Goal: Find specific page/section: Find specific page/section

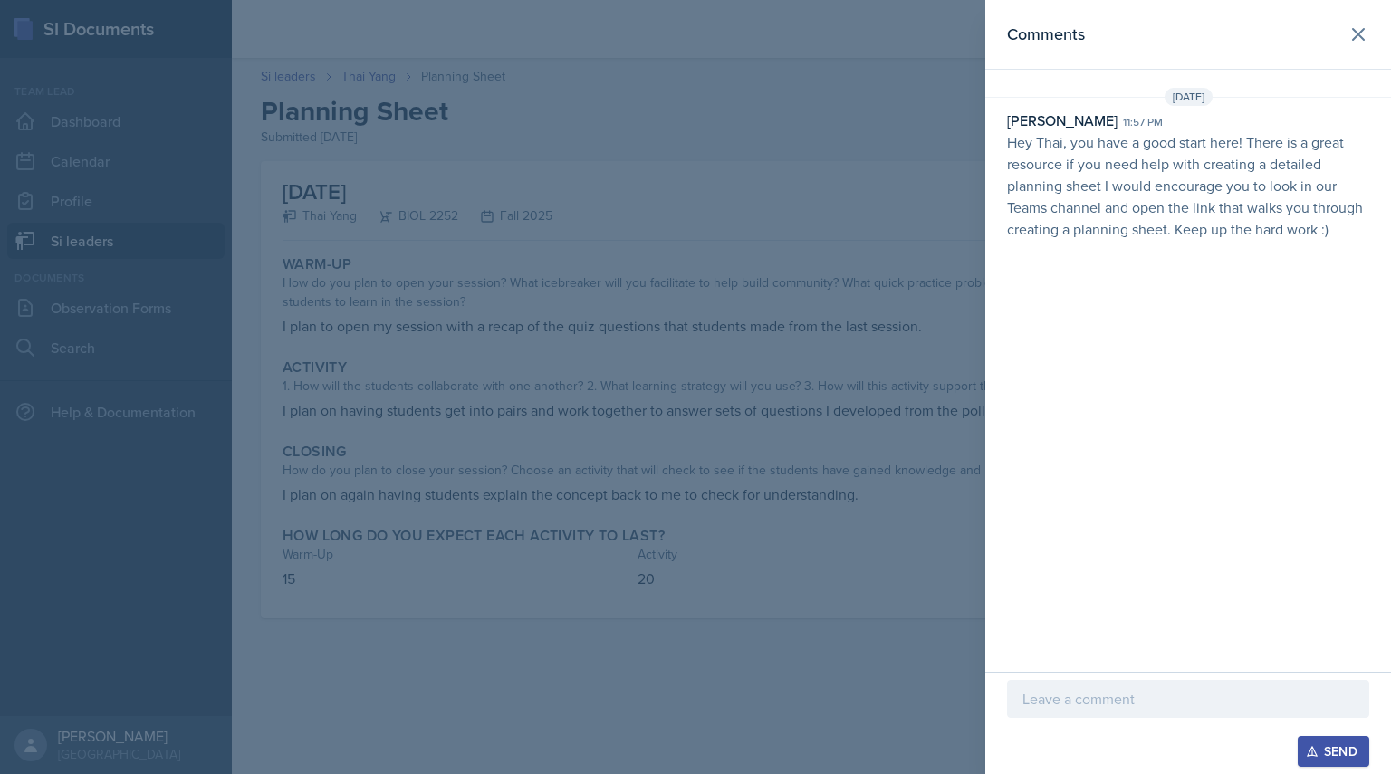
click at [341, 114] on div at bounding box center [695, 387] width 1391 height 774
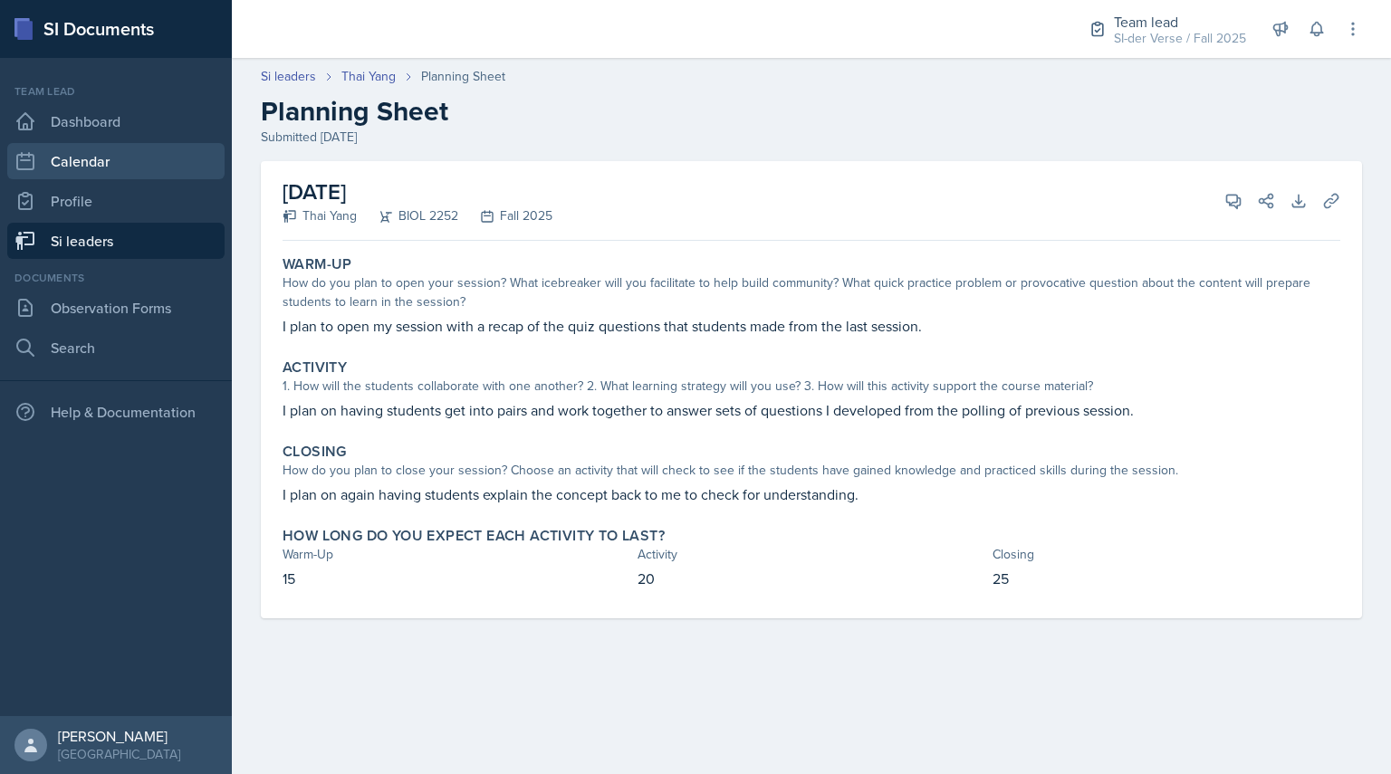
click at [69, 154] on link "Calendar" at bounding box center [115, 161] width 217 height 36
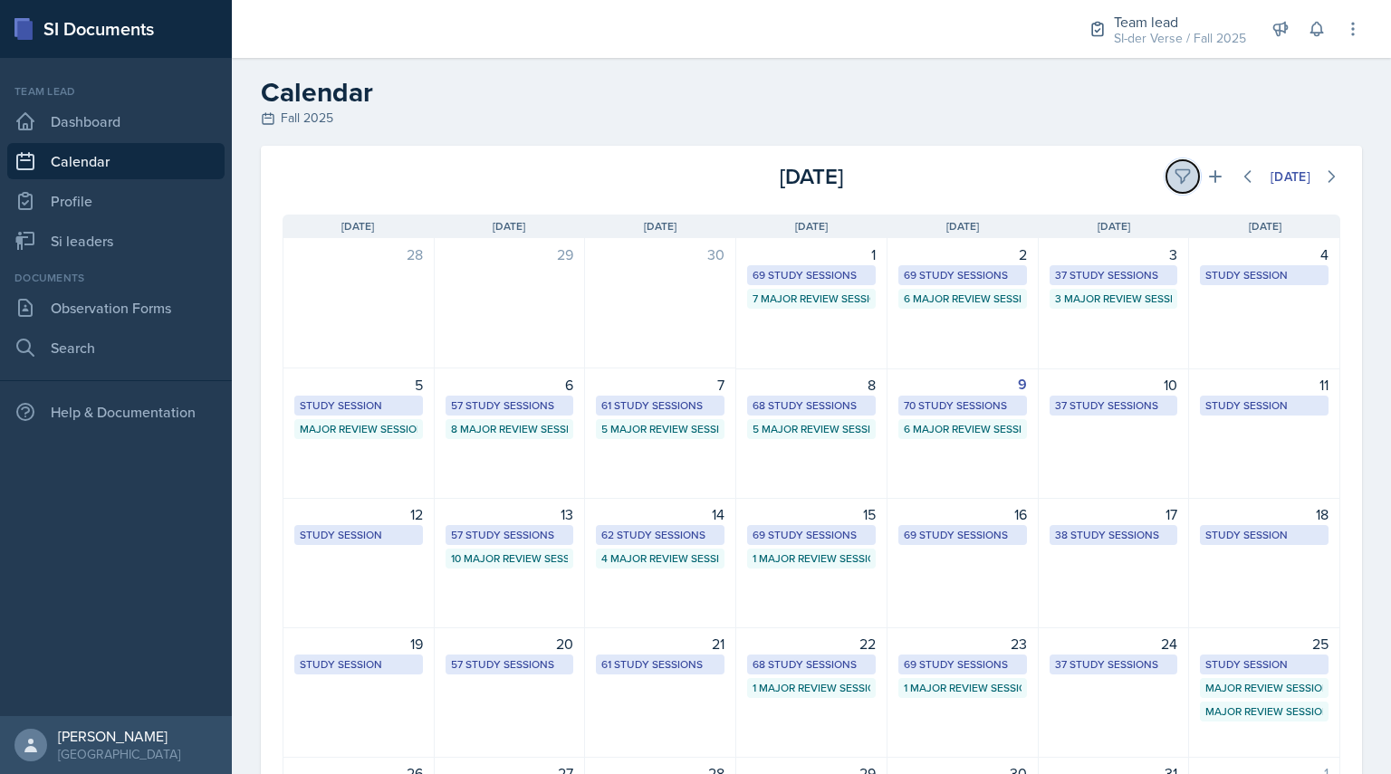
click at [1176, 186] on button at bounding box center [1183, 176] width 33 height 33
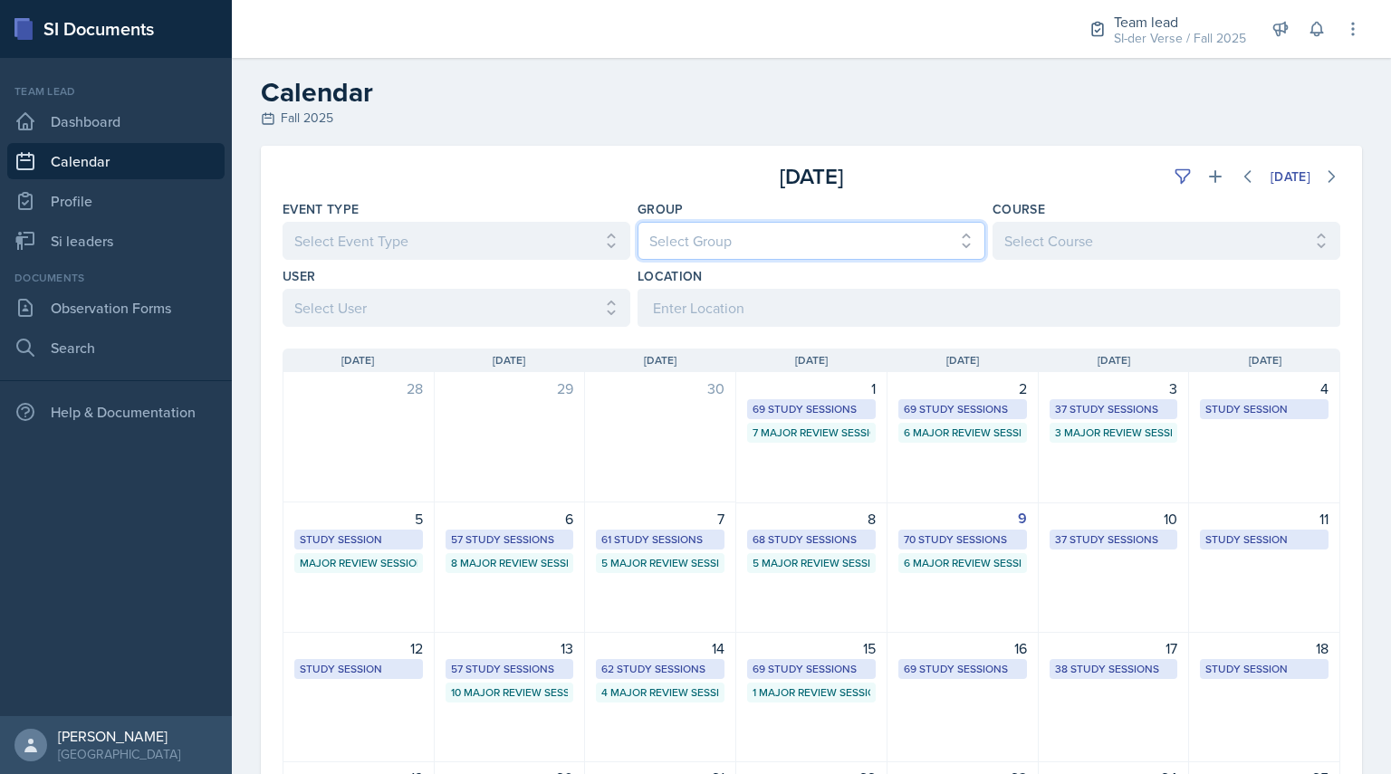
click at [844, 246] on select "Select Group All Demon SI of [GEOGRAPHIC_DATA] Les Mariettables Lion King Mamma…" at bounding box center [812, 241] width 348 height 38
select select "44ab9dba-f3c0-424e-97ee-e672c2edb7ca"
click at [638, 222] on select "Select Group All Demon SI of [GEOGRAPHIC_DATA] Les Mariettables Lion King Mamma…" at bounding box center [812, 241] width 348 height 38
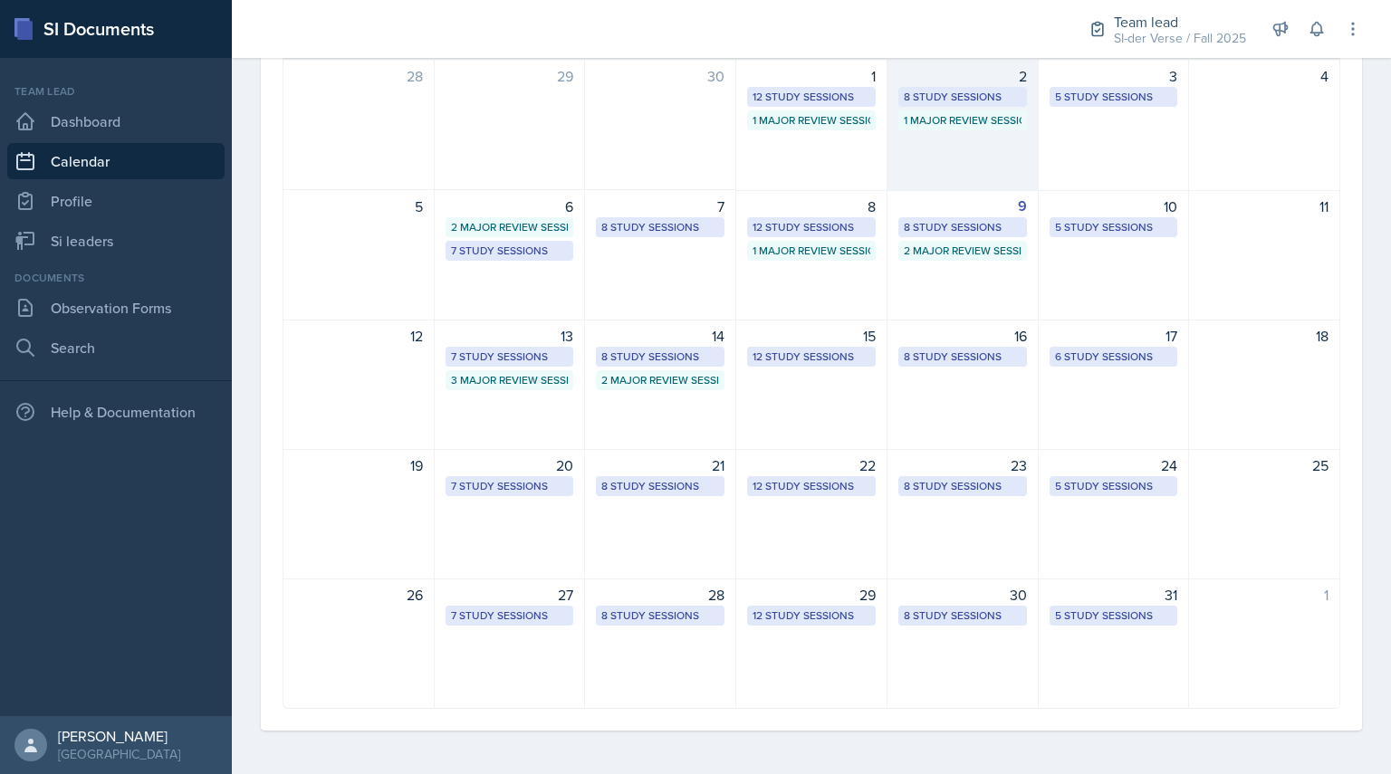
scroll to position [312, 0]
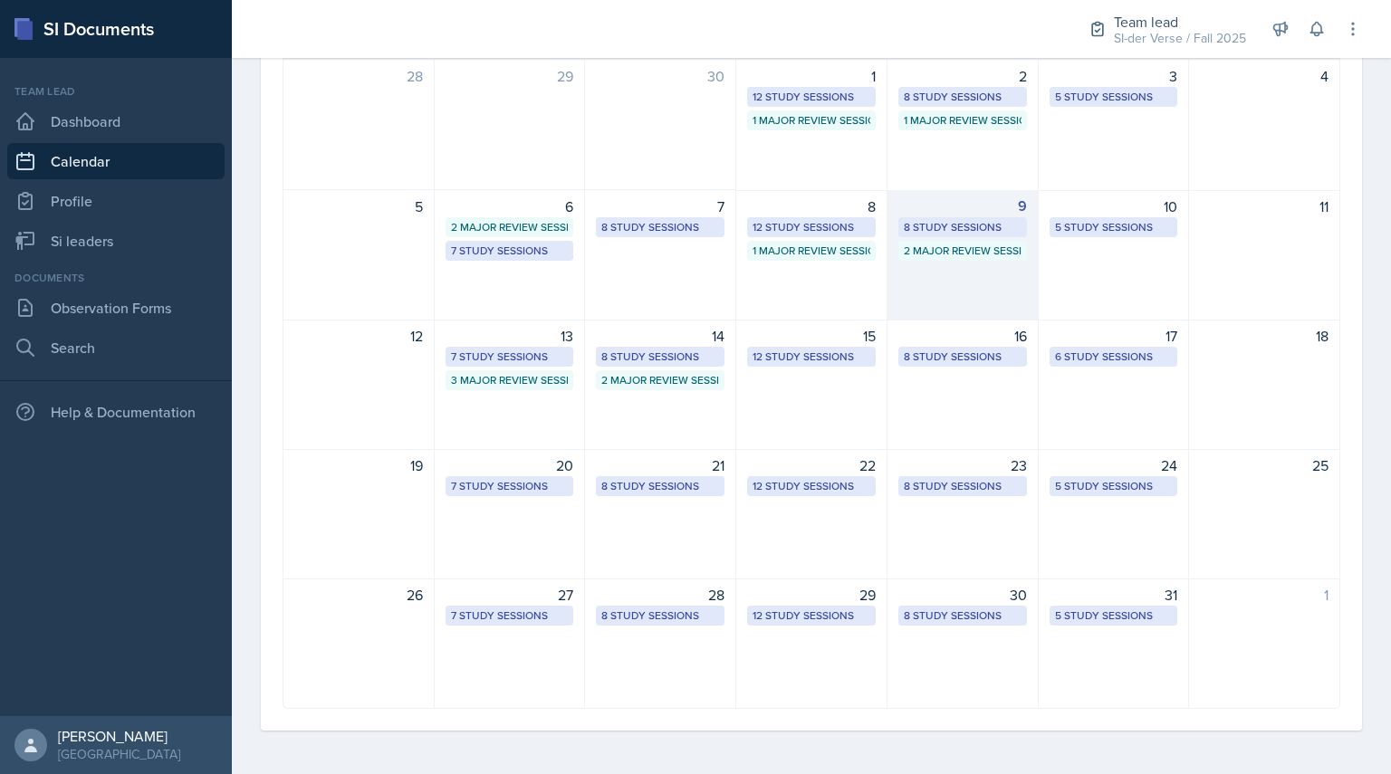
click at [967, 232] on div "8 Study Sessions" at bounding box center [963, 227] width 118 height 16
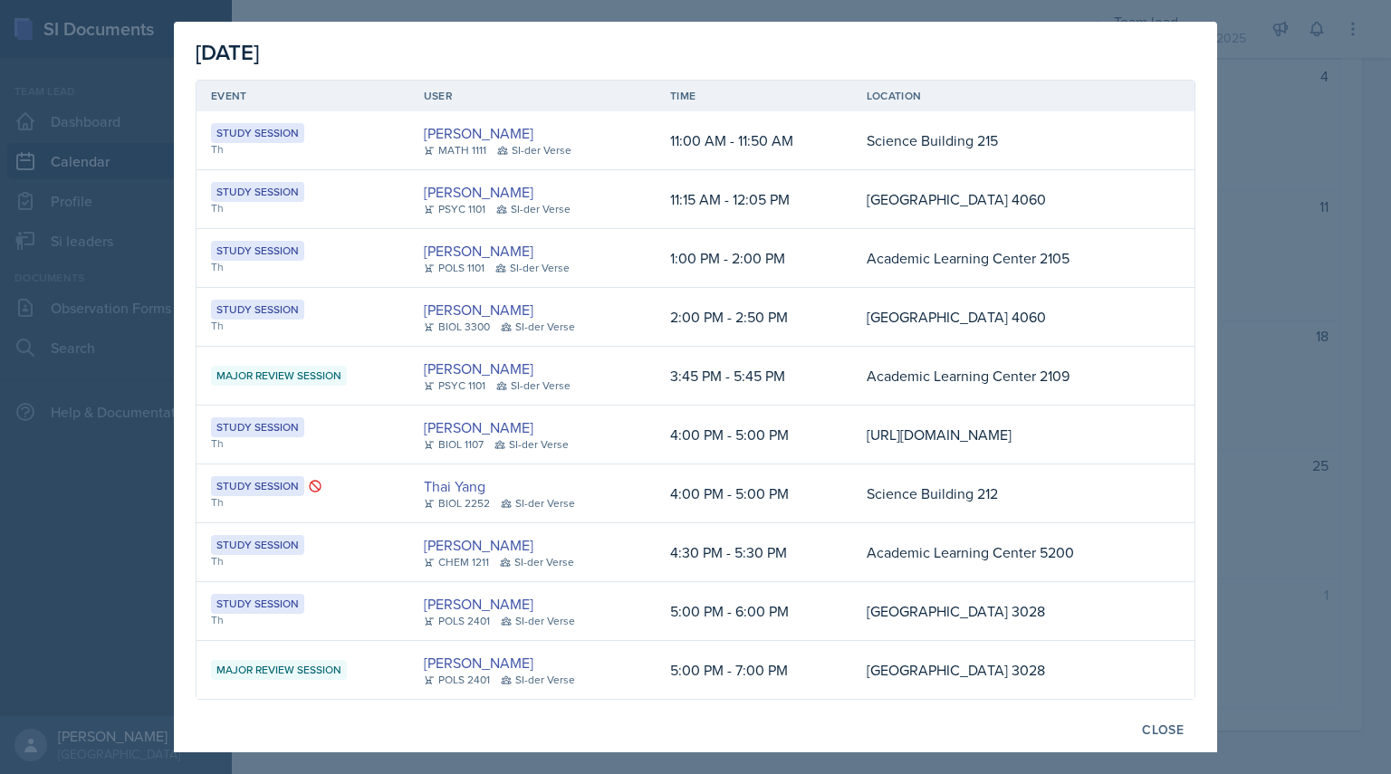
click at [852, 423] on td "[URL][DOMAIN_NAME]" at bounding box center [1004, 435] width 305 height 59
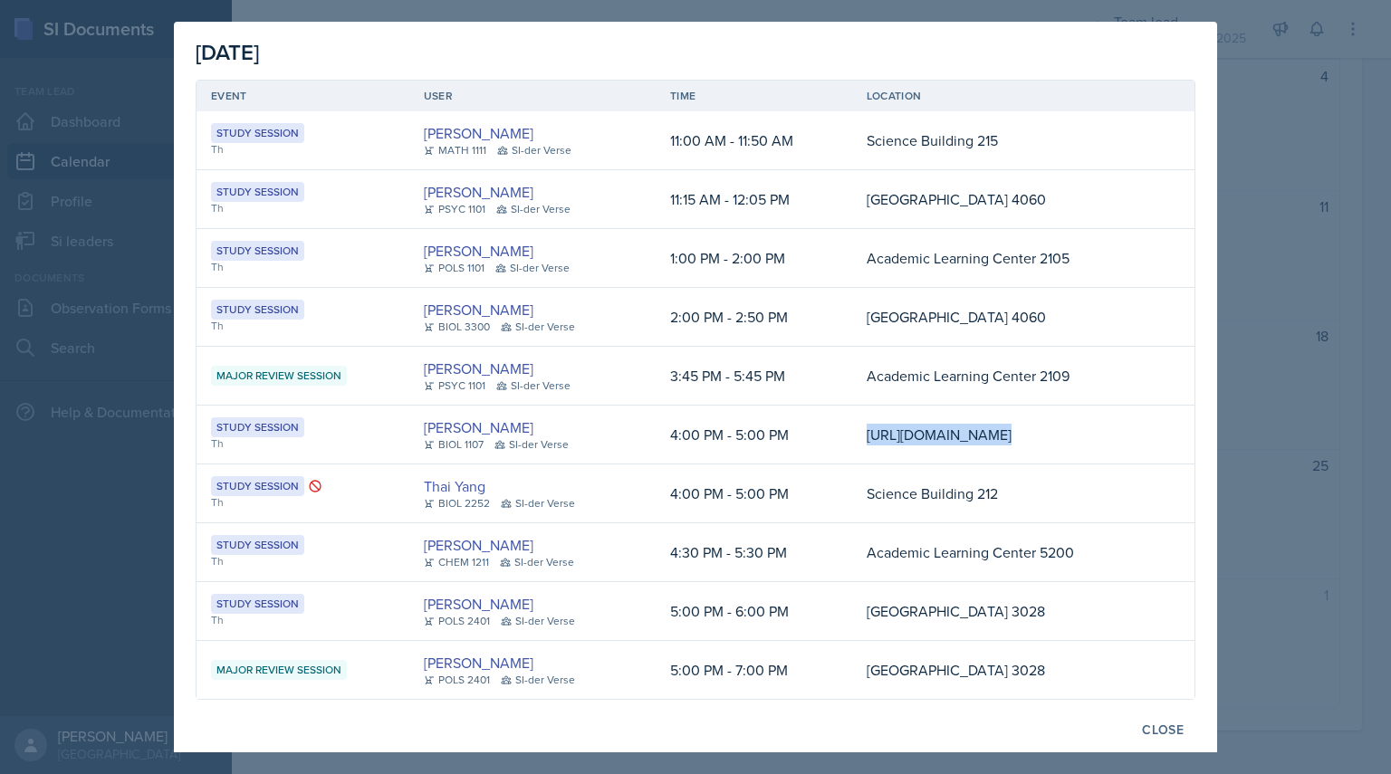
copy td "[URL][DOMAIN_NAME]"
